Goal: Information Seeking & Learning: Check status

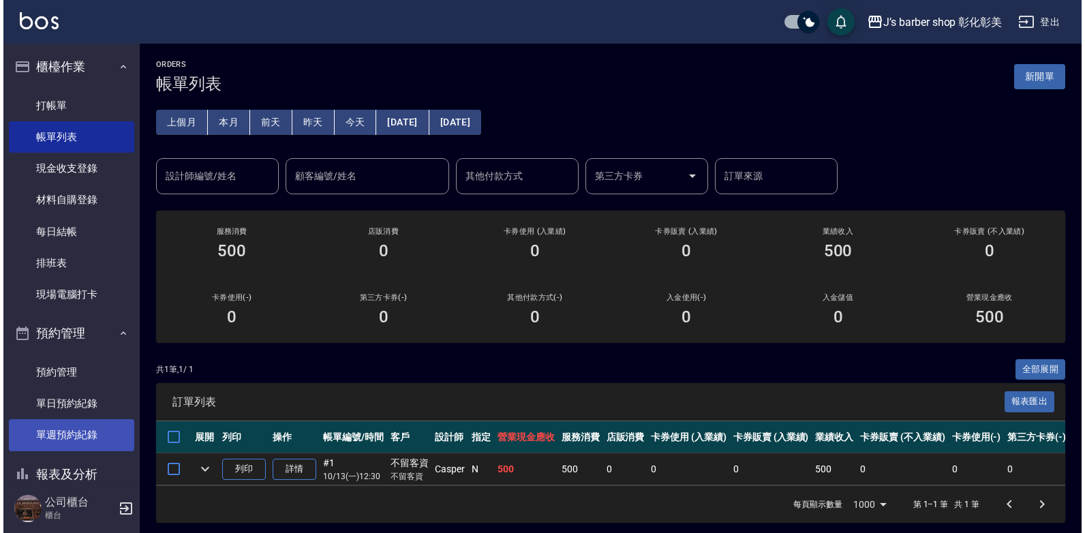
scroll to position [95, 0]
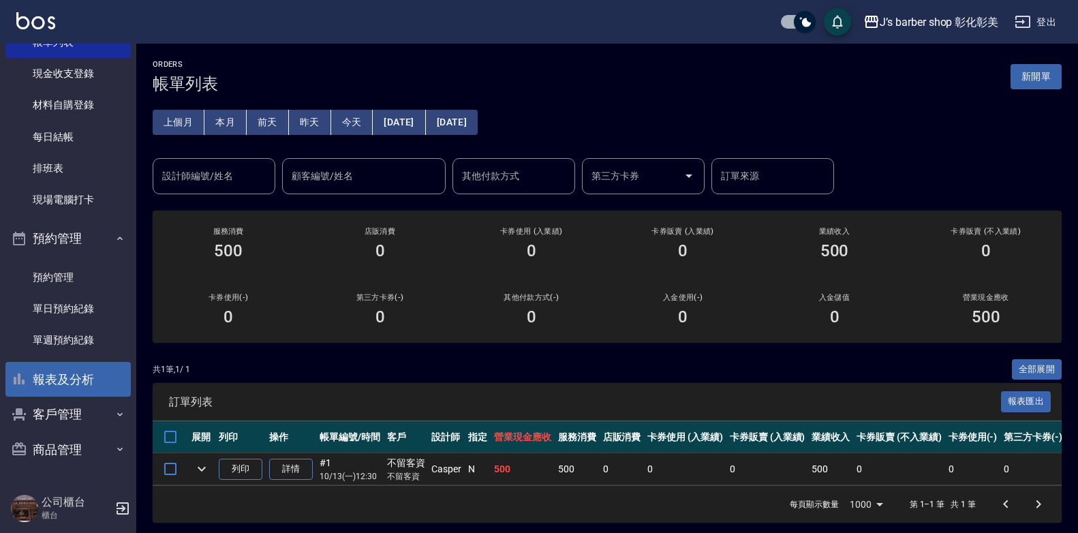
click at [68, 375] on button "報表及分析" at bounding box center [67, 379] width 125 height 35
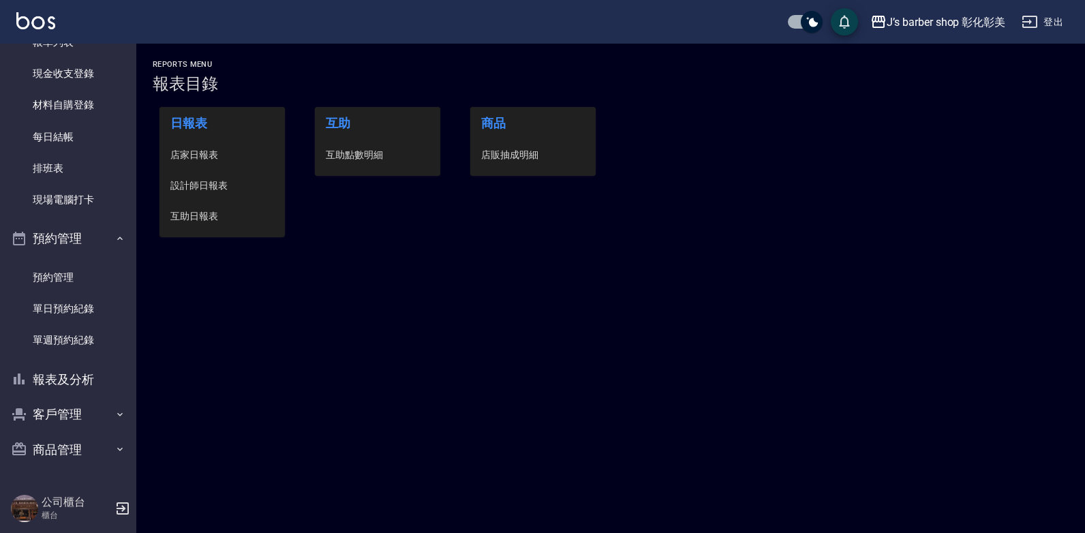
click at [370, 153] on span "互助點數明細" at bounding box center [378, 155] width 104 height 14
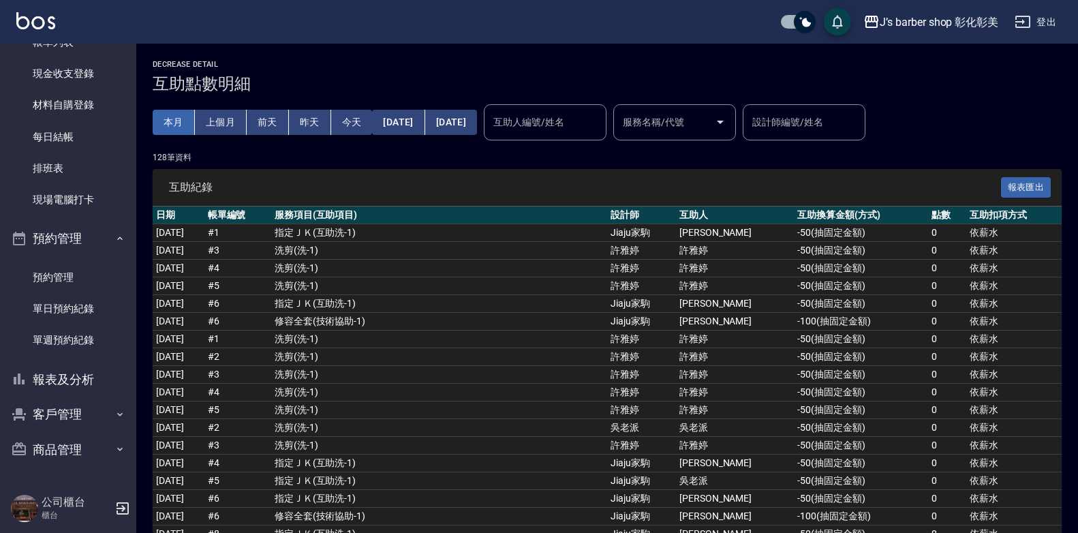
click at [181, 119] on button "本月" at bounding box center [174, 122] width 42 height 25
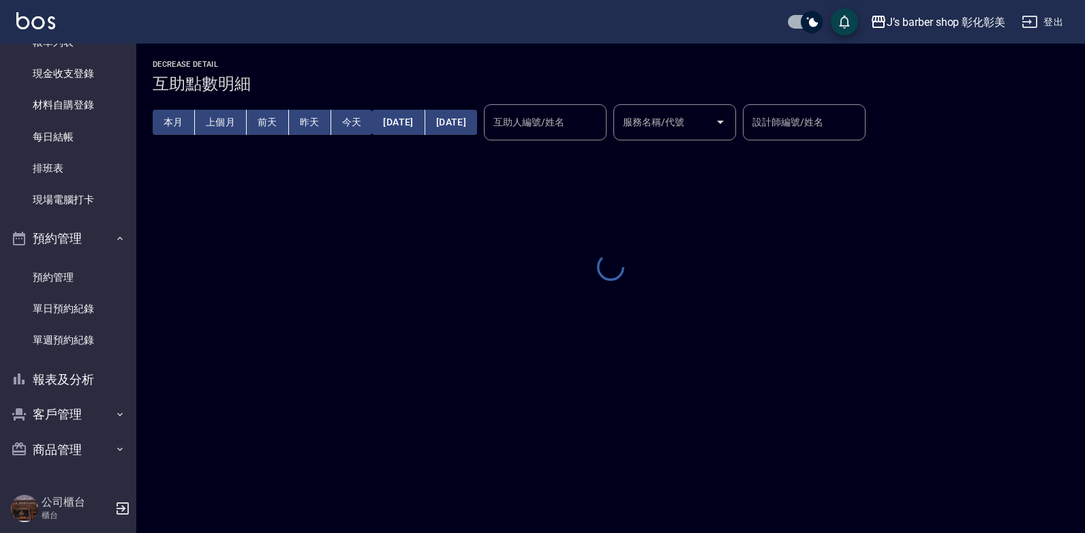
click at [606, 119] on div "互助人編號/姓名 互助人編號/姓名" at bounding box center [545, 122] width 123 height 36
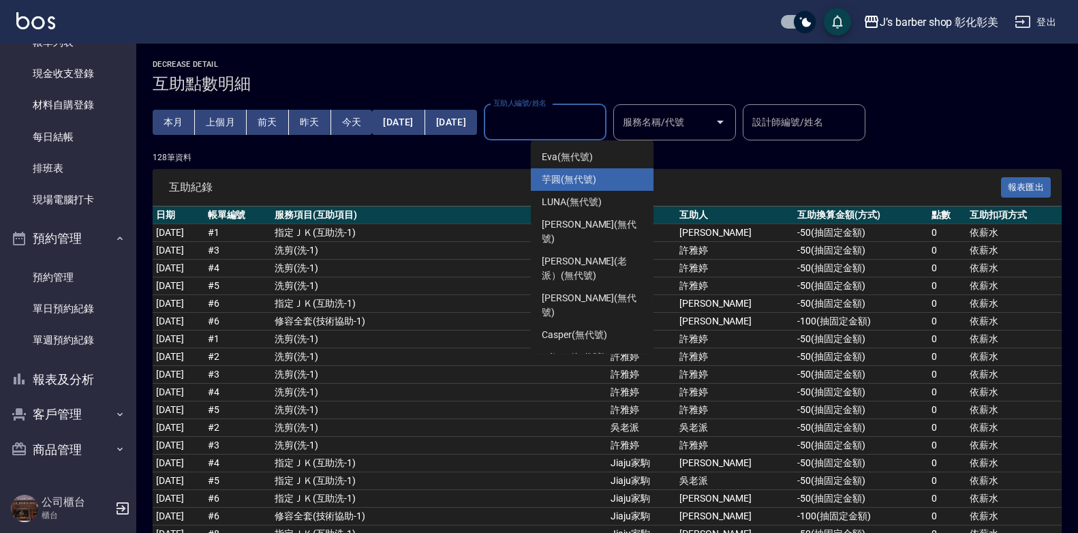
click at [608, 181] on div "芋圓 (無代號)" at bounding box center [592, 179] width 123 height 22
type input "芋圓(無代號)"
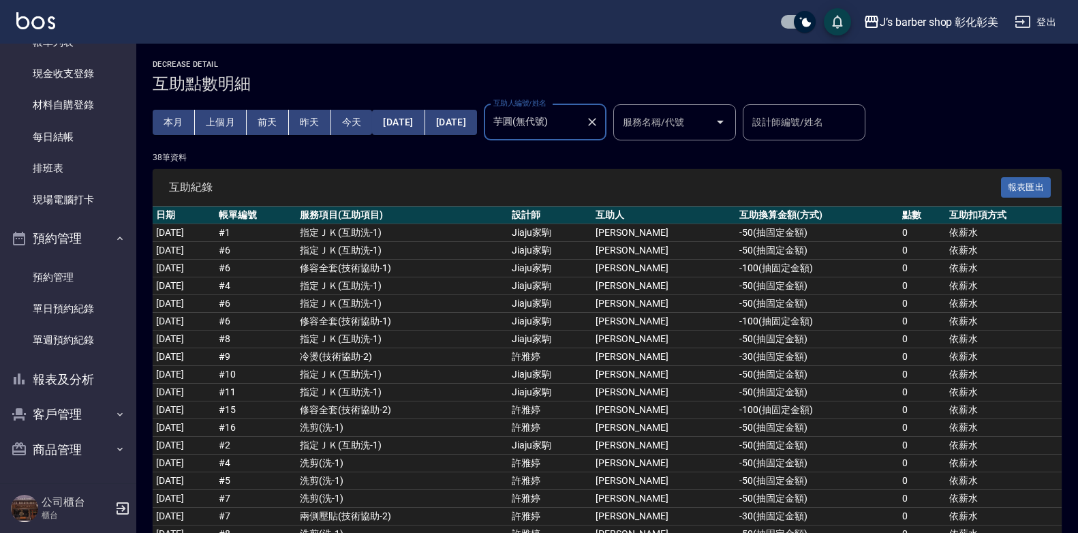
click at [599, 119] on icon "Clear" at bounding box center [592, 122] width 14 height 14
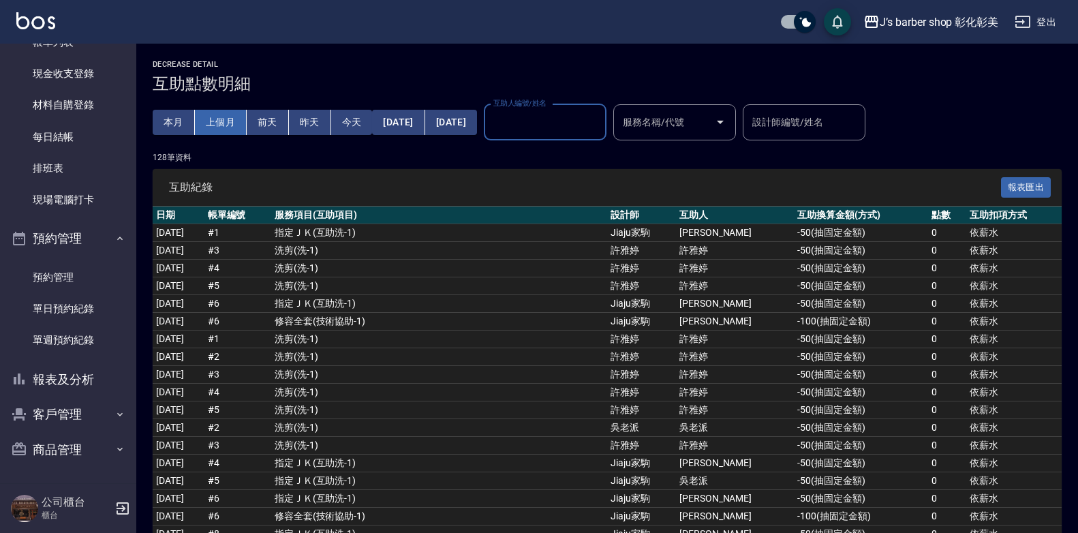
click at [226, 117] on button "上個月" at bounding box center [221, 122] width 52 height 25
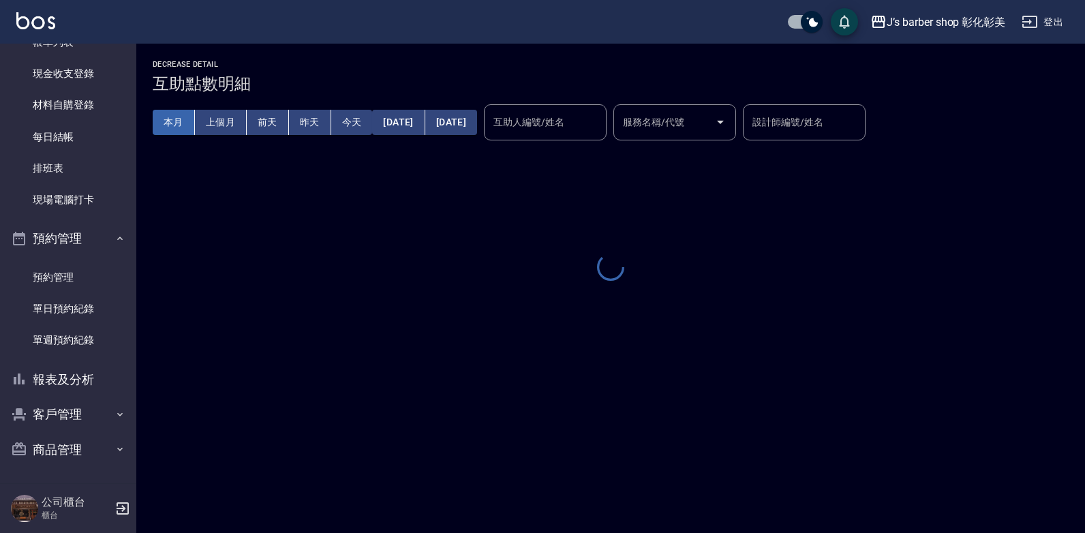
click at [176, 112] on button "本月" at bounding box center [174, 122] width 42 height 25
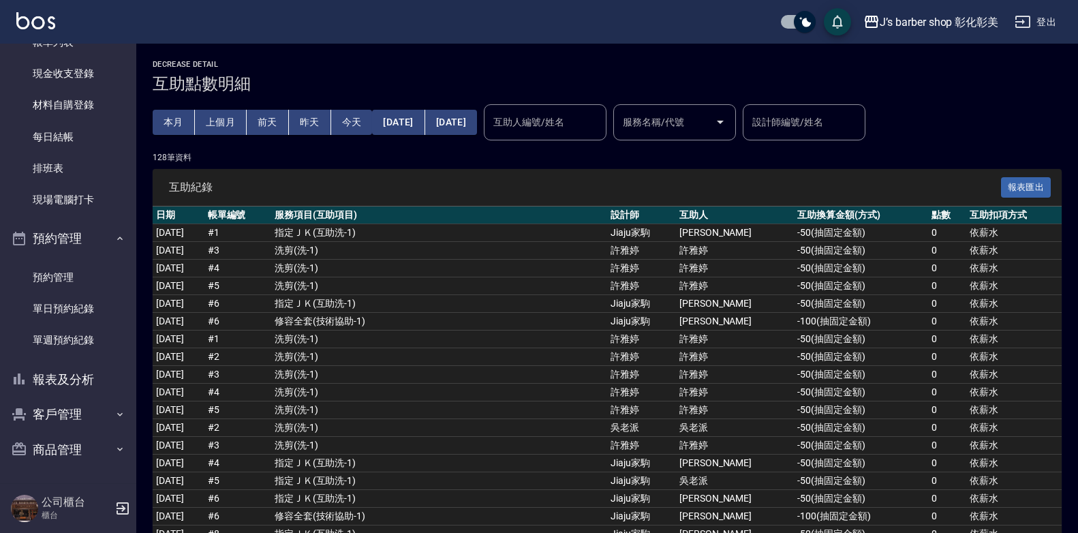
click at [600, 109] on div "互助人編號/姓名" at bounding box center [545, 122] width 123 height 36
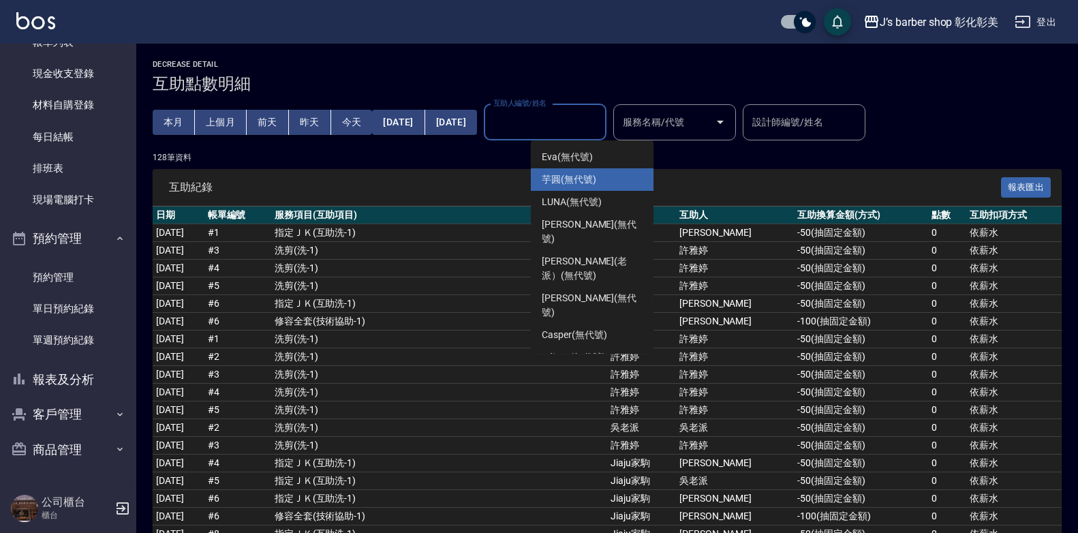
click at [599, 179] on div "芋圓 (無代號)" at bounding box center [592, 179] width 123 height 22
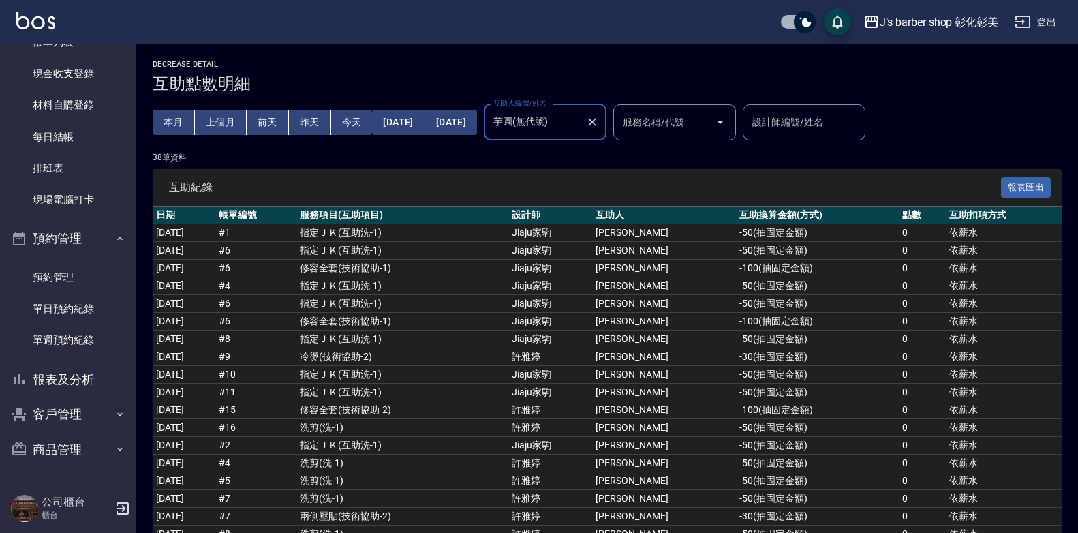
click at [569, 125] on input "芋圓(無代號)" at bounding box center [535, 122] width 90 height 24
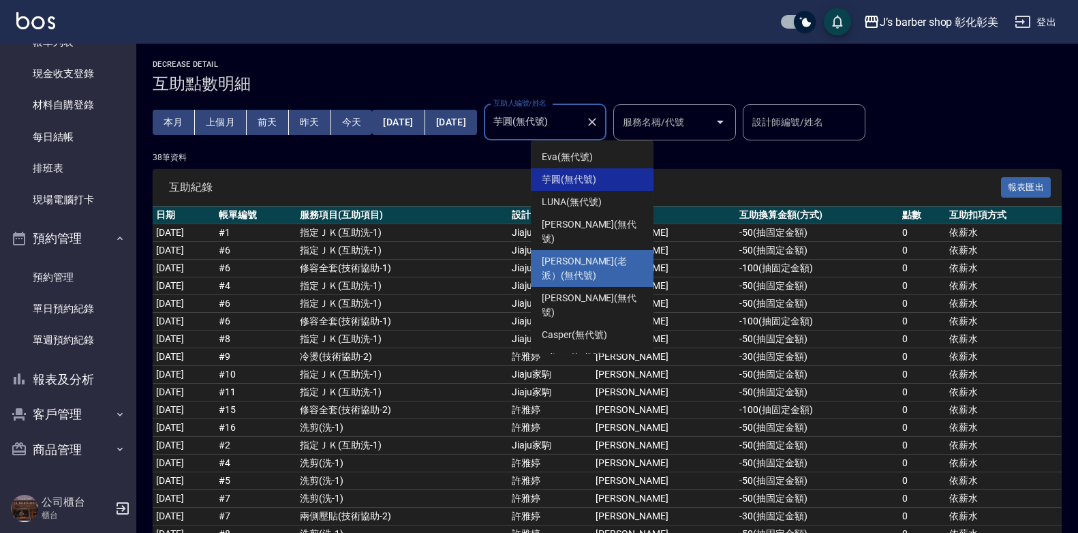
click at [583, 254] on span "[PERSON_NAME](老派） (無代號)" at bounding box center [592, 268] width 101 height 29
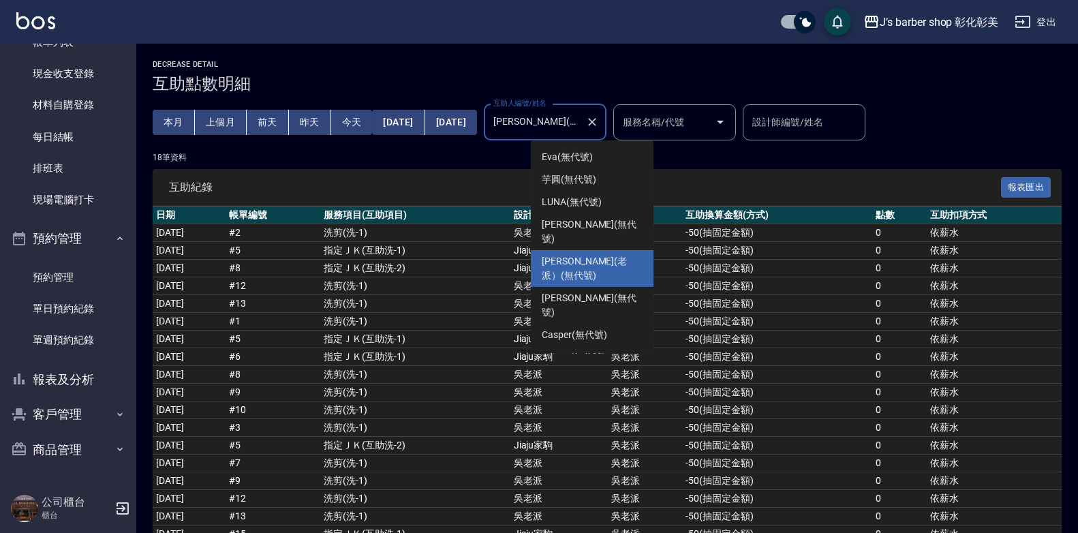
click at [580, 112] on input "[PERSON_NAME](老派）(無代號)" at bounding box center [535, 122] width 90 height 24
click at [604, 373] on span "Jiaju（家駒） (無代號)" at bounding box center [588, 380] width 93 height 14
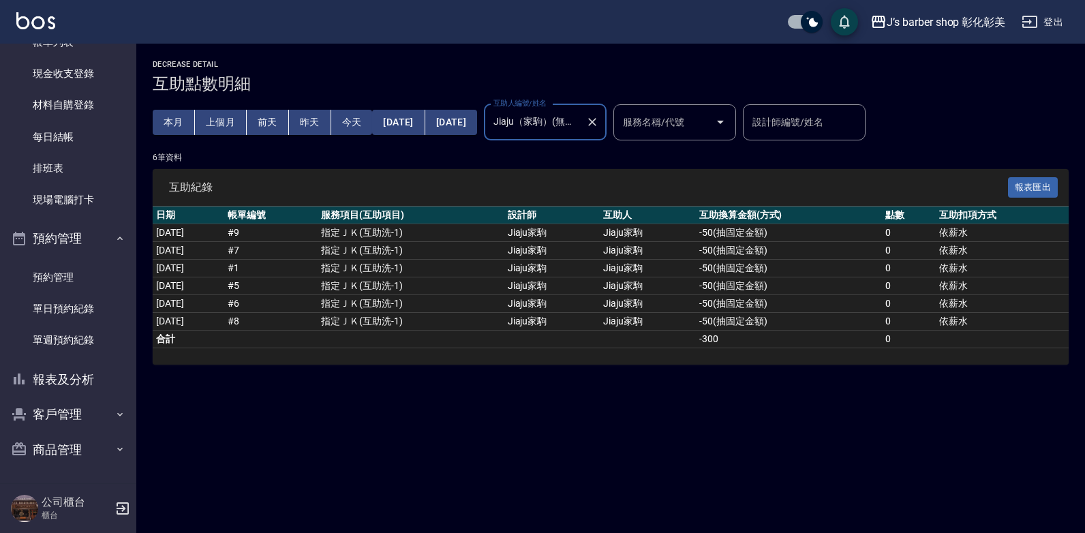
click at [606, 108] on div "Jiaju（家駒）(無代號) 互助人編號/姓名" at bounding box center [545, 122] width 123 height 36
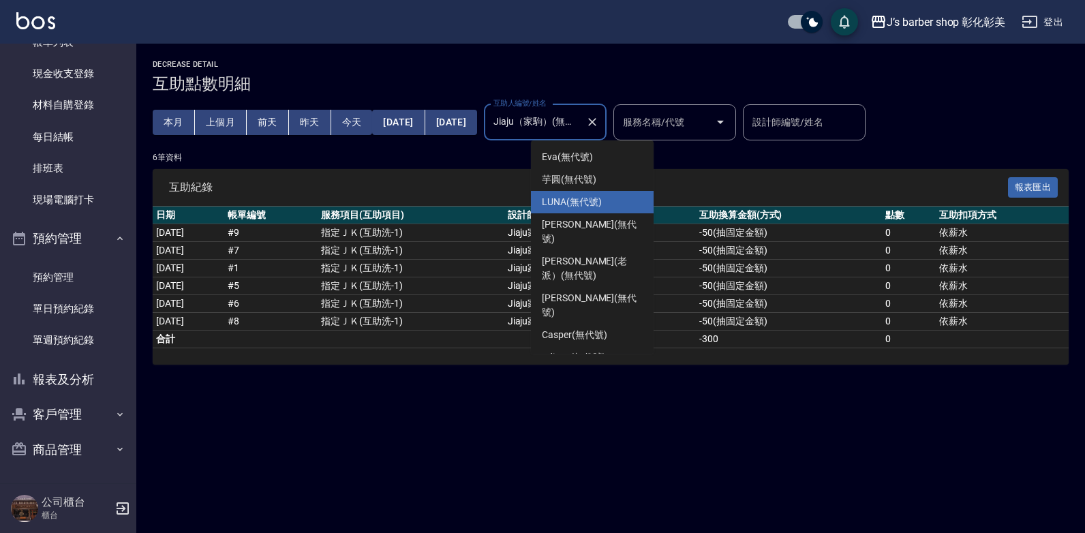
click at [604, 207] on div "LUNA (無代號)" at bounding box center [592, 202] width 123 height 22
click at [604, 207] on div "Decrease Detail 互助點數明細 本月 上個月 [DATE] [DATE] [DATE] [DATE] [DATE] 互助人編號/姓名 [PERS…" at bounding box center [610, 212] width 949 height 305
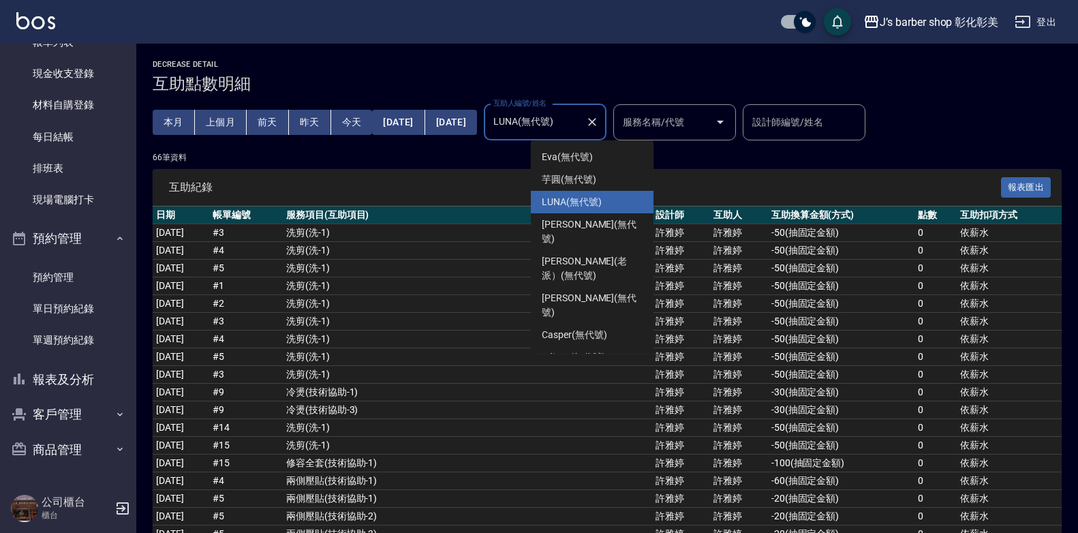
click at [561, 125] on input "LUNA(無代號)" at bounding box center [535, 122] width 90 height 24
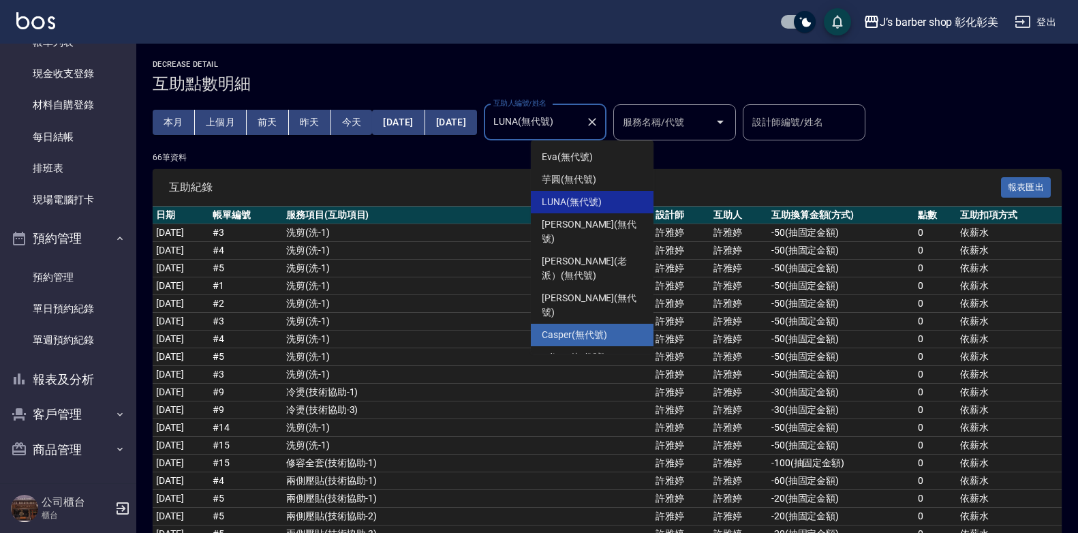
click at [574, 328] on span "Casper (無代號)" at bounding box center [574, 335] width 65 height 14
type input "Casper(無代號)"
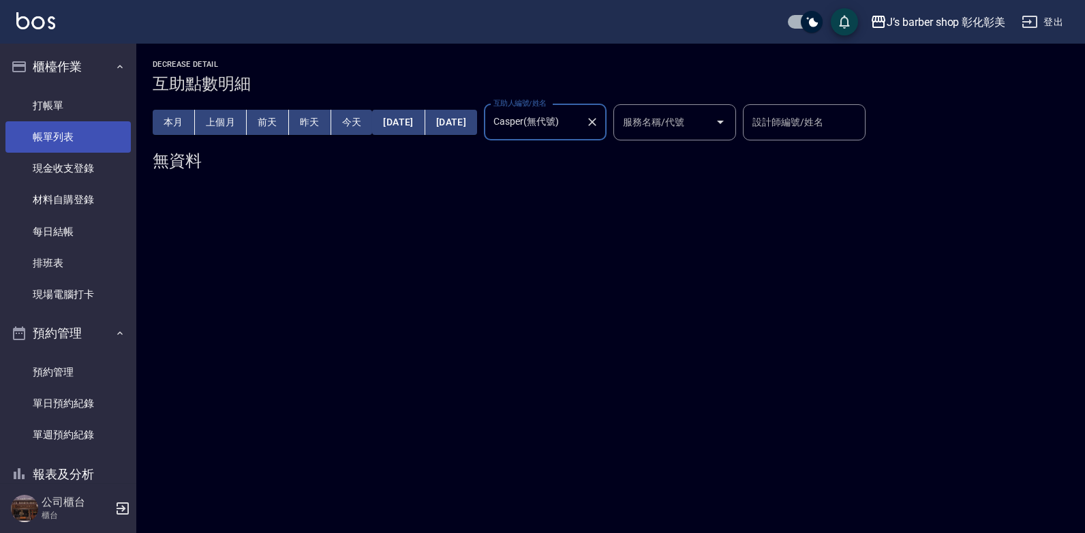
click at [74, 129] on link "帳單列表" at bounding box center [67, 136] width 125 height 31
